Goal: Task Accomplishment & Management: Manage account settings

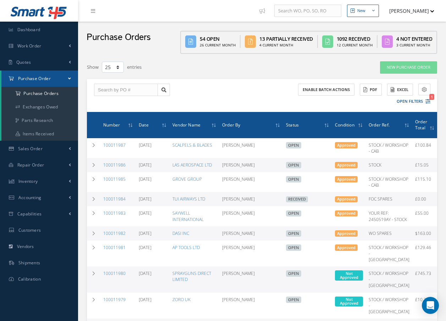
select select "25"
click at [149, 87] on input "text" at bounding box center [126, 90] width 64 height 13
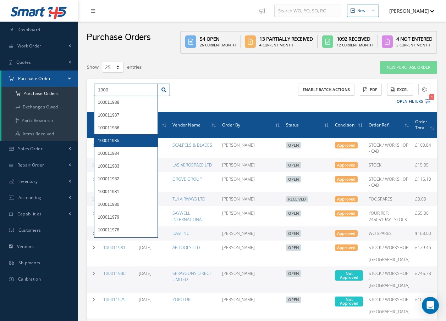
type input "1000"
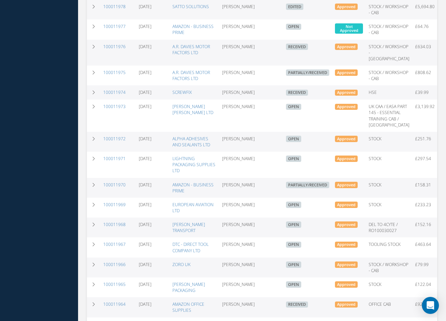
scroll to position [354, 0]
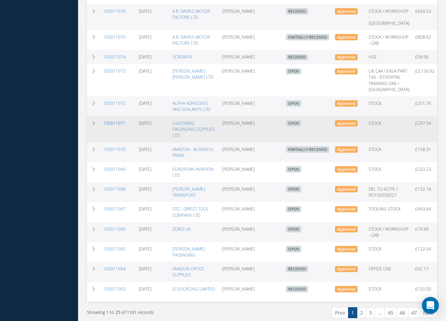
click at [111, 126] on link "100011971" at bounding box center [114, 123] width 22 height 6
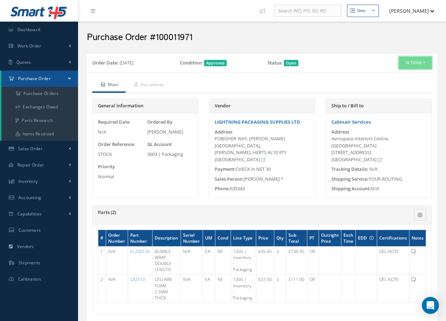
click at [419, 62] on button "Actions" at bounding box center [414, 63] width 33 height 12
click at [394, 76] on link "Receive" at bounding box center [403, 77] width 57 height 10
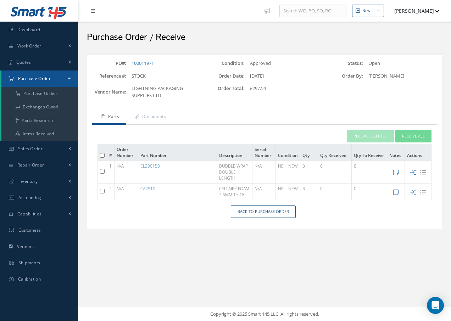
click at [101, 170] on input "checkbox" at bounding box center [102, 171] width 5 height 5
checkbox input "true"
click at [367, 138] on button "Receive Selected" at bounding box center [370, 136] width 47 height 12
type input "[DATE]"
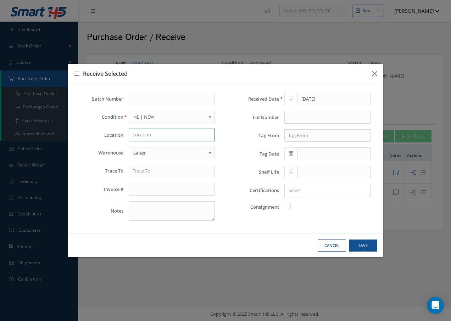
click at [153, 138] on input "text" at bounding box center [172, 135] width 86 height 13
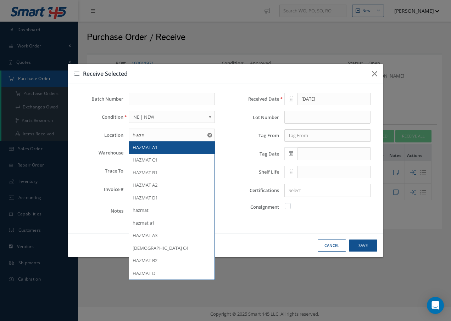
click at [153, 148] on span "HAZMAT A1" at bounding box center [145, 147] width 25 height 6
type input "HAZMAT A1"
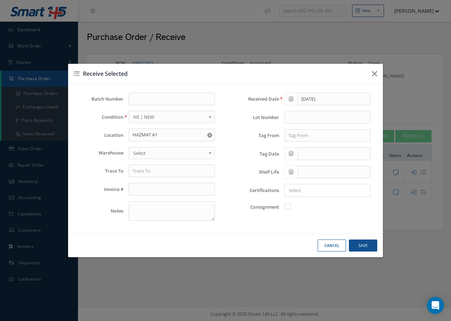
click at [153, 152] on span "Select" at bounding box center [169, 153] width 72 height 9
click at [156, 172] on input "text" at bounding box center [172, 171] width 86 height 13
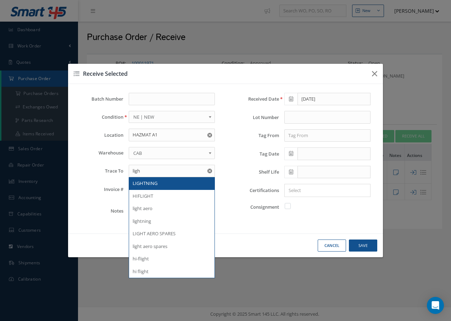
click at [147, 185] on span "LIGHTNING" at bounding box center [145, 183] width 25 height 6
type input "LIGHTNING"
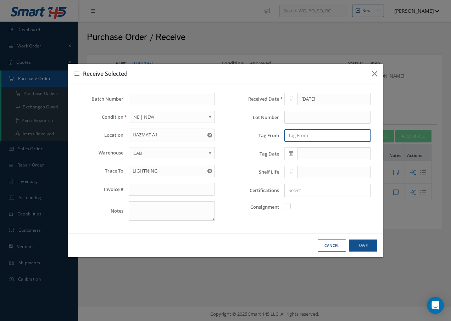
click at [321, 139] on input "text" at bounding box center [327, 135] width 86 height 13
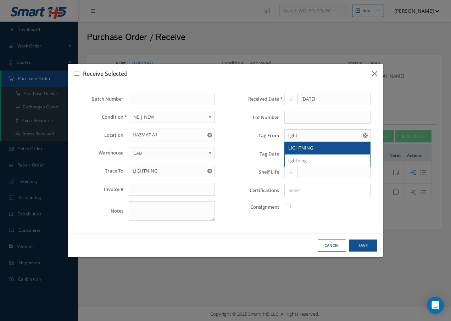
click at [307, 146] on span "LIGHTNING" at bounding box center [300, 148] width 25 height 6
type input "LIGHTNING"
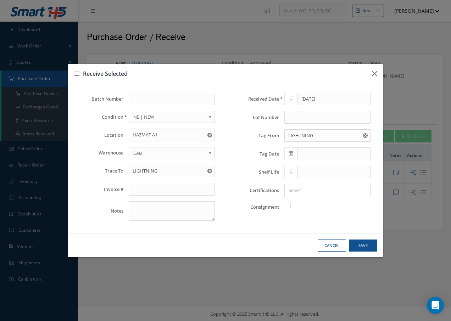
click at [291, 190] on input "Search for option" at bounding box center [325, 190] width 81 height 7
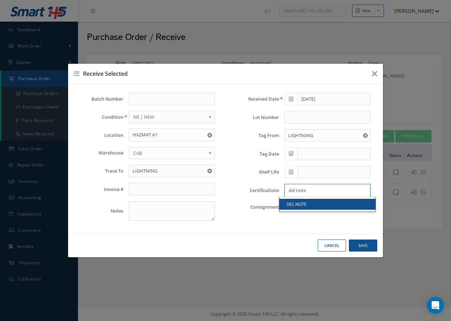
type input "del note"
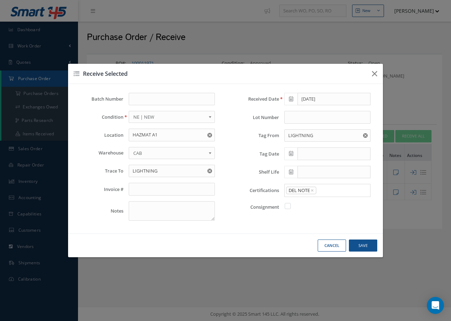
click at [288, 203] on link "DEL NOTE" at bounding box center [327, 204] width 96 height 11
click at [360, 245] on button "Save" at bounding box center [363, 246] width 28 height 12
checkbox input "false"
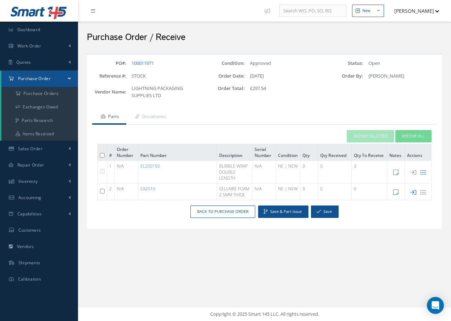
click at [412, 195] on icon at bounding box center [413, 192] width 6 height 6
type input "[DATE]"
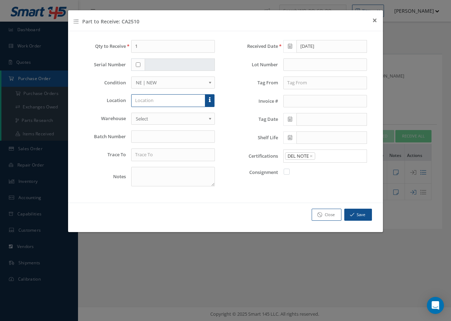
click at [152, 102] on input "text" at bounding box center [168, 100] width 74 height 13
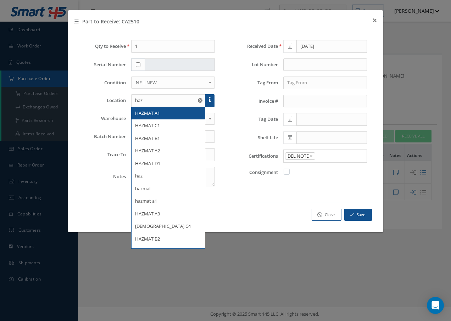
click at [147, 112] on span "HAZMAT A1" at bounding box center [147, 113] width 25 height 6
type input "HAZMAT A1"
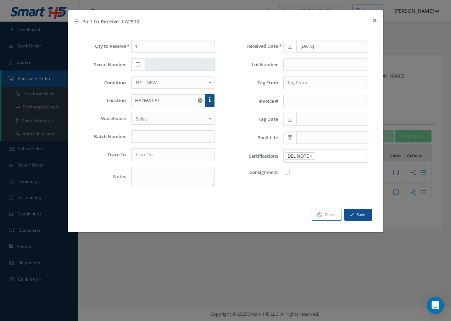
click at [149, 116] on span "Select" at bounding box center [171, 118] width 70 height 9
click at [302, 83] on input "text" at bounding box center [325, 83] width 84 height 13
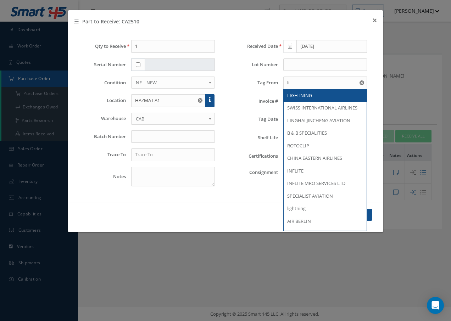
click at [294, 95] on span "LIGHTNING" at bounding box center [299, 95] width 25 height 6
type input "LIGHTNING"
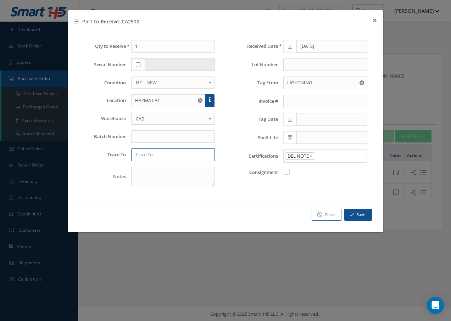
click at [155, 153] on input "text" at bounding box center [173, 155] width 84 height 13
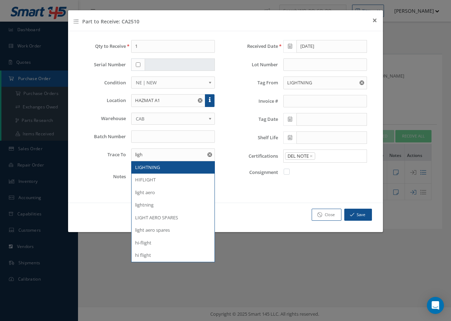
click at [149, 169] on span "LIGHTNING" at bounding box center [147, 167] width 25 height 6
type input "LIGHTNING"
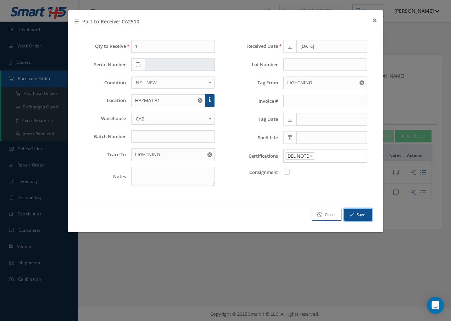
click at [361, 214] on button "Save" at bounding box center [358, 215] width 28 height 12
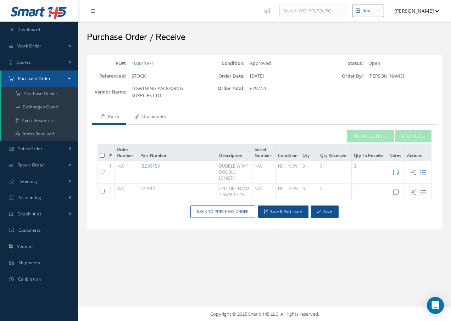
click at [152, 115] on link "Documents" at bounding box center [149, 117] width 47 height 15
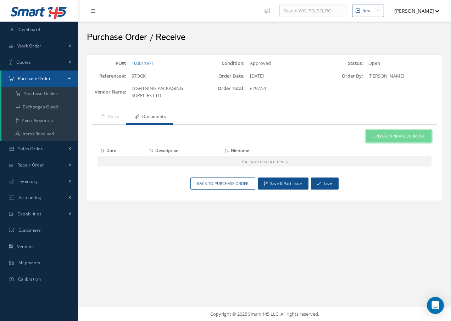
click at [396, 136] on span "Upload a New Document" at bounding box center [399, 136] width 52 height 6
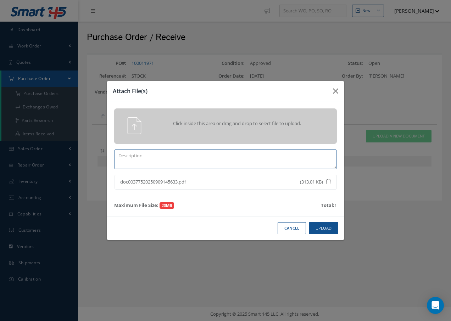
click at [162, 157] on textarea at bounding box center [225, 159] width 222 height 19
type textarea "d"
type textarea "DEL NOTE"
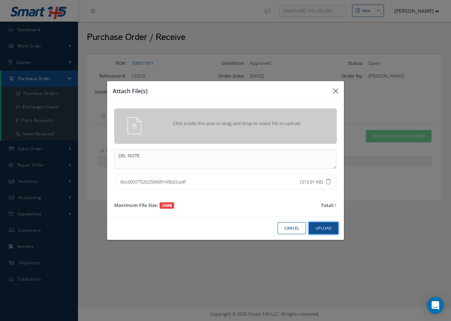
click at [330, 229] on button "Upload" at bounding box center [323, 228] width 29 height 12
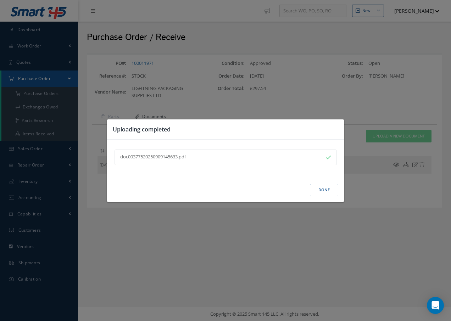
click at [323, 191] on button "Done" at bounding box center [324, 190] width 28 height 12
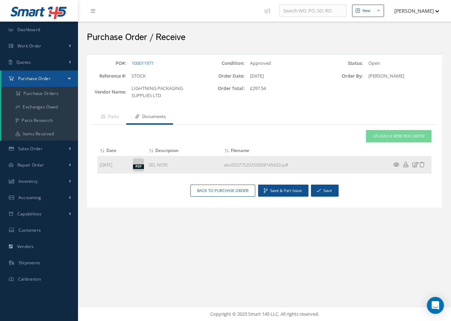
click at [394, 164] on icon at bounding box center [396, 164] width 6 height 5
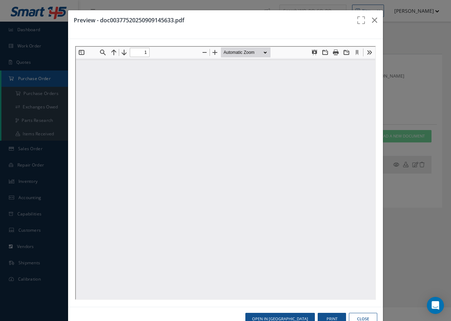
type input "0"
type input "1"
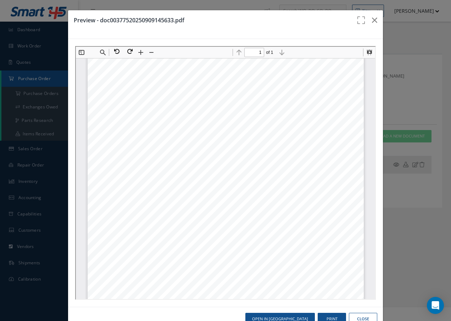
click at [394, 164] on div "Preview - doc00377520250909145633.pdf Open in New Tab Print Close" at bounding box center [225, 160] width 451 height 321
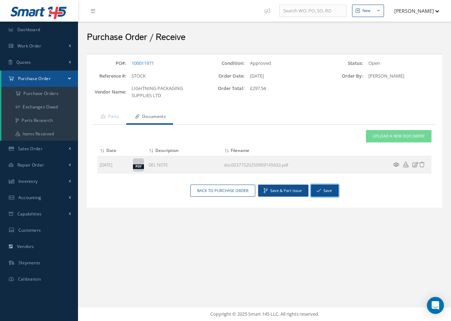
click at [326, 191] on button "Save" at bounding box center [325, 191] width 28 height 12
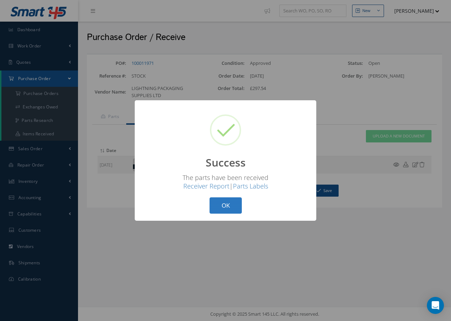
click at [229, 211] on button "OK" at bounding box center [225, 205] width 32 height 17
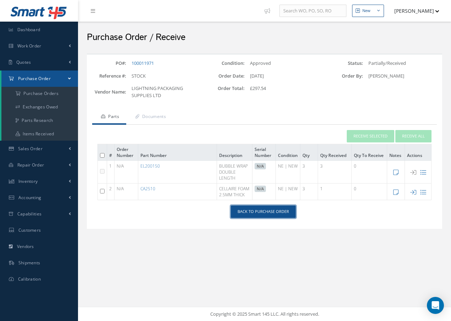
click at [247, 217] on link "Back to Purchase Order" at bounding box center [263, 212] width 65 height 12
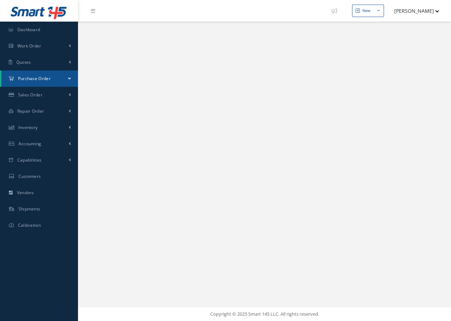
select select "25"
